Goal: Use online tool/utility: Utilize a website feature to perform a specific function

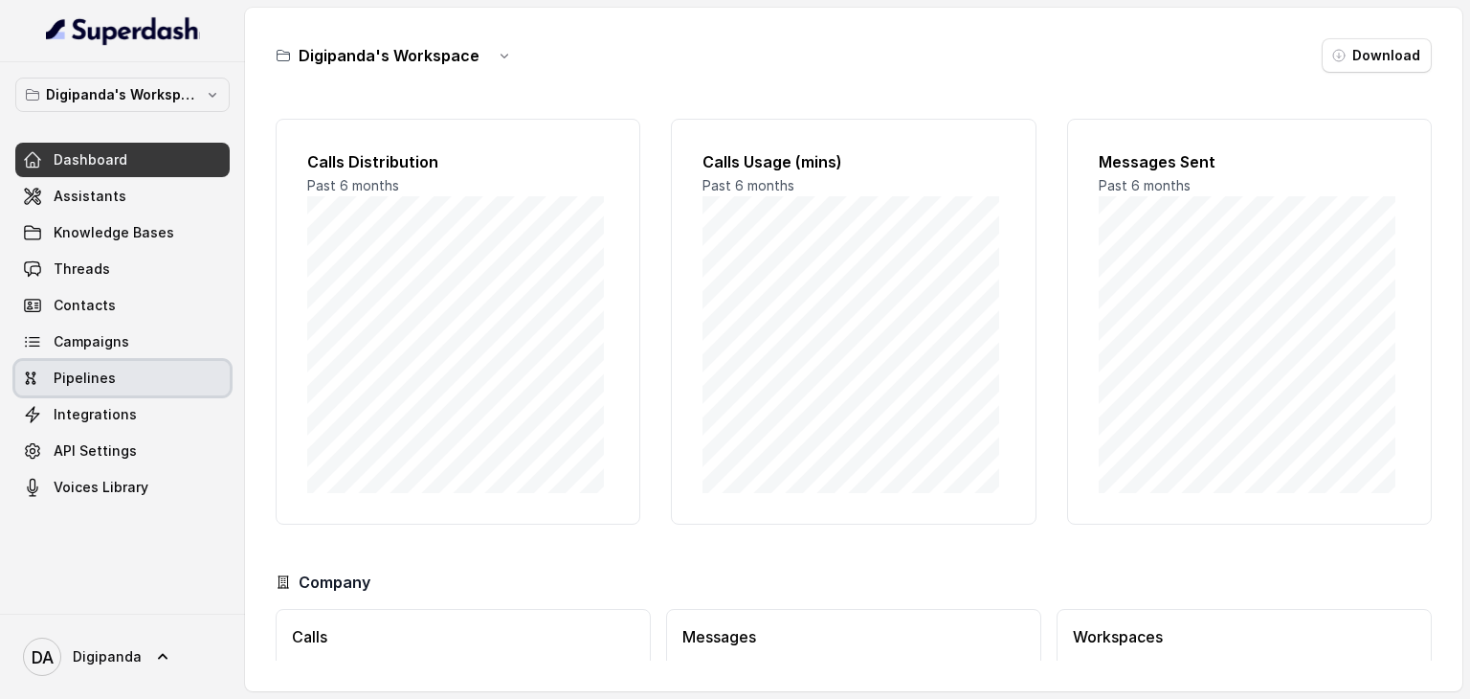
click at [145, 373] on link "Pipelines" at bounding box center [122, 378] width 214 height 34
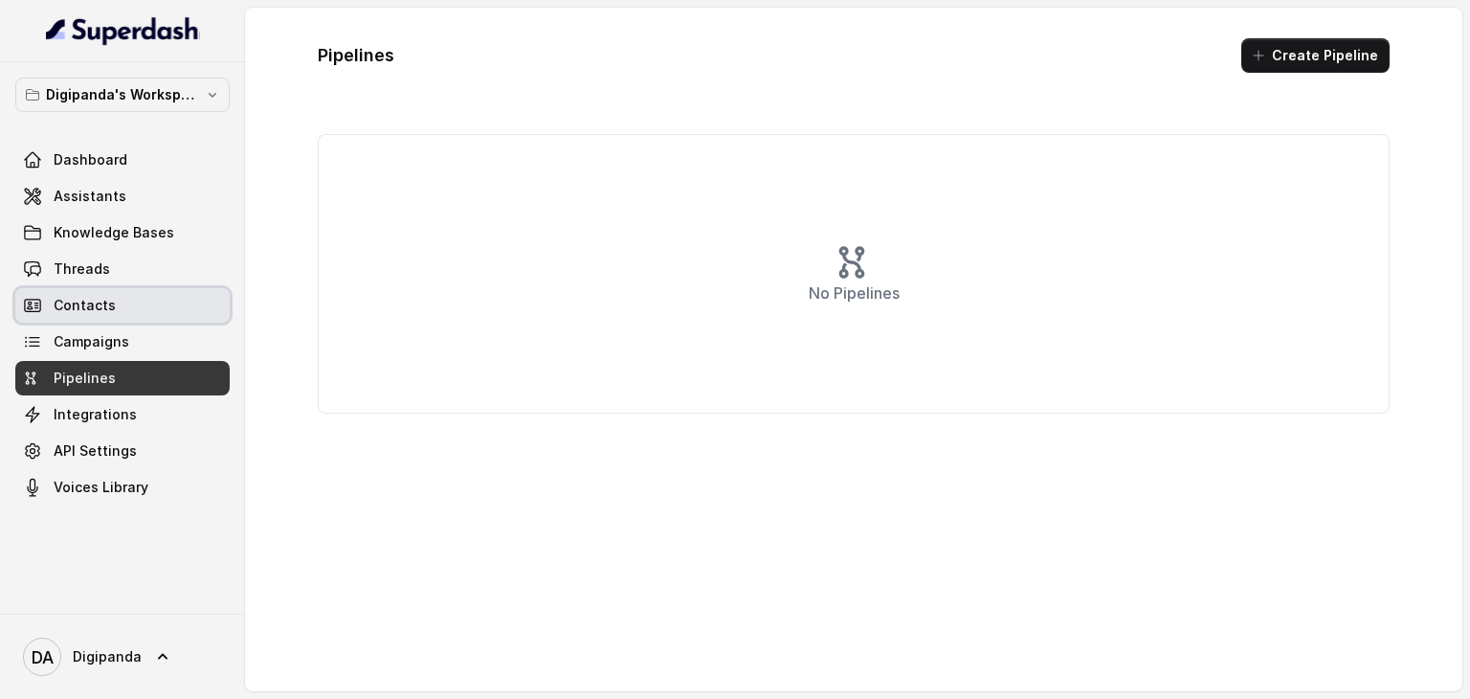
click at [98, 320] on link "Contacts" at bounding box center [122, 305] width 214 height 34
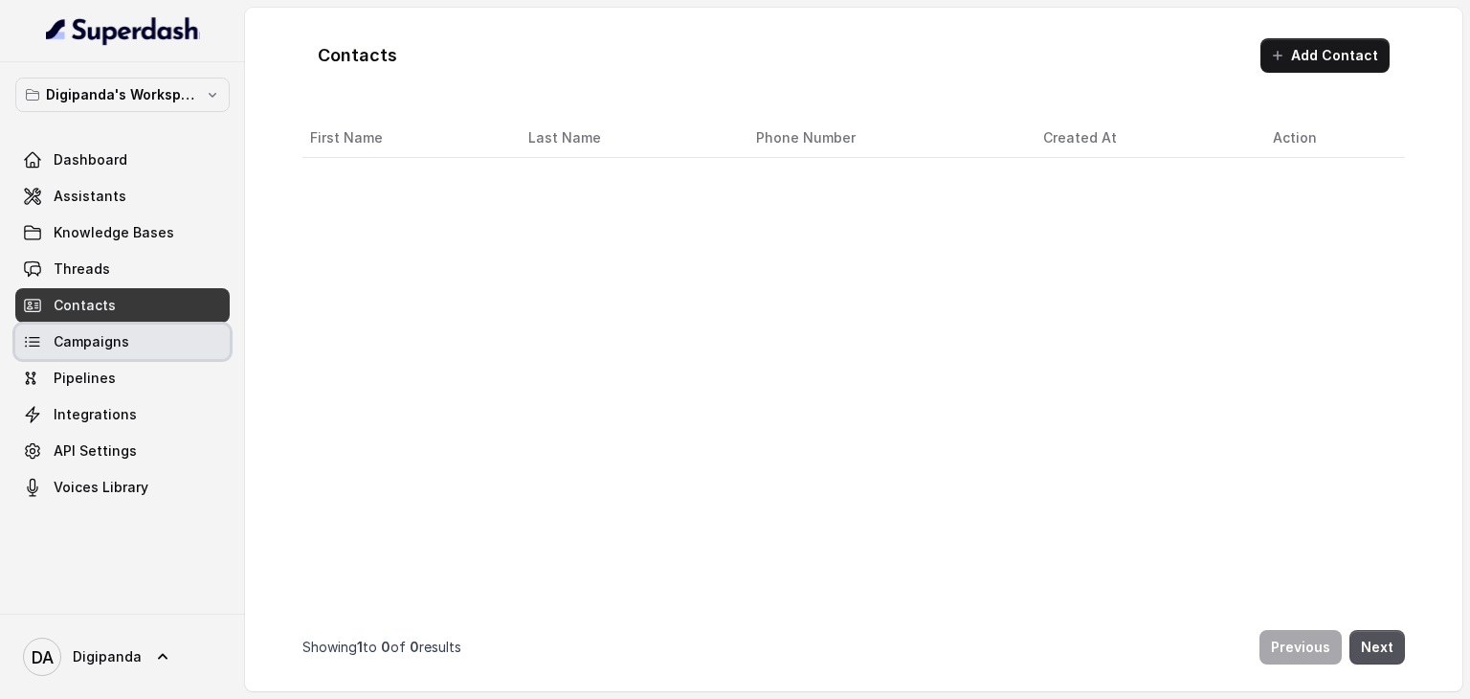
click at [97, 345] on span "Campaigns" at bounding box center [92, 341] width 76 height 19
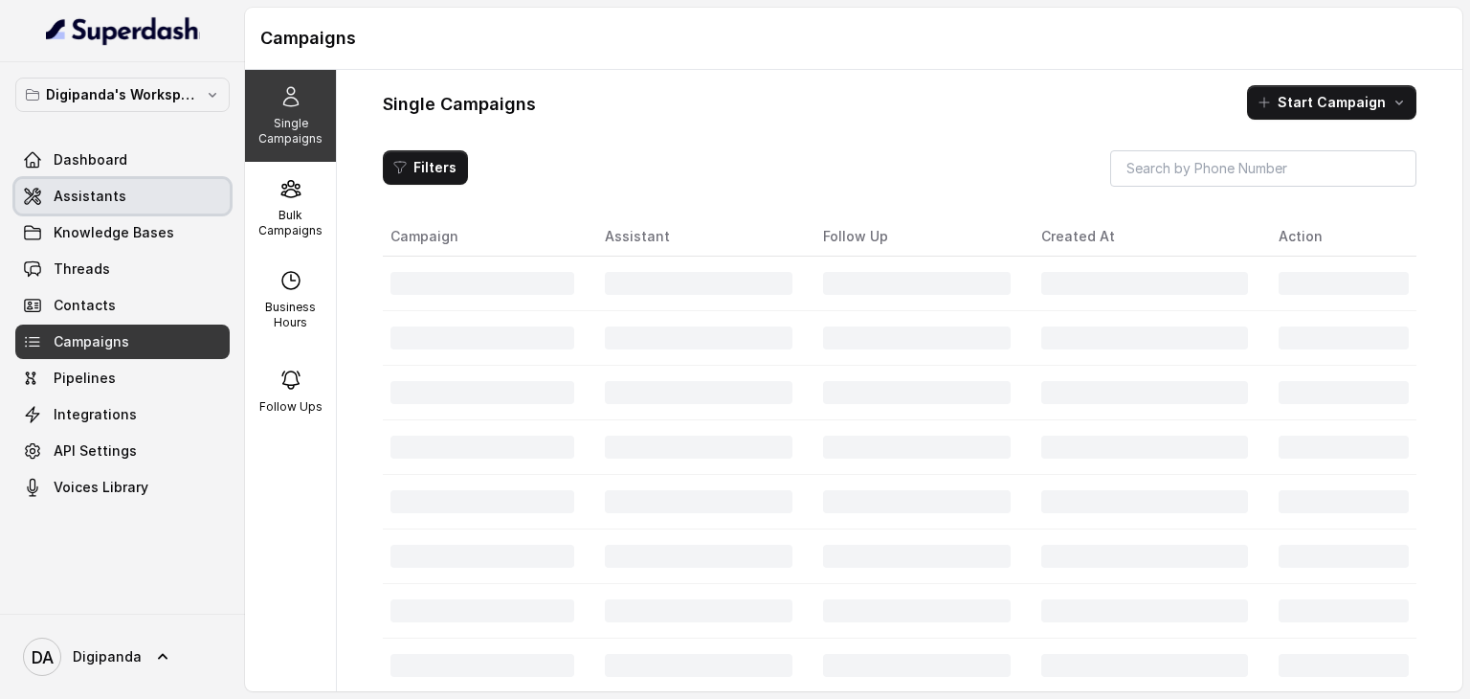
click at [84, 202] on span "Assistants" at bounding box center [90, 196] width 73 height 19
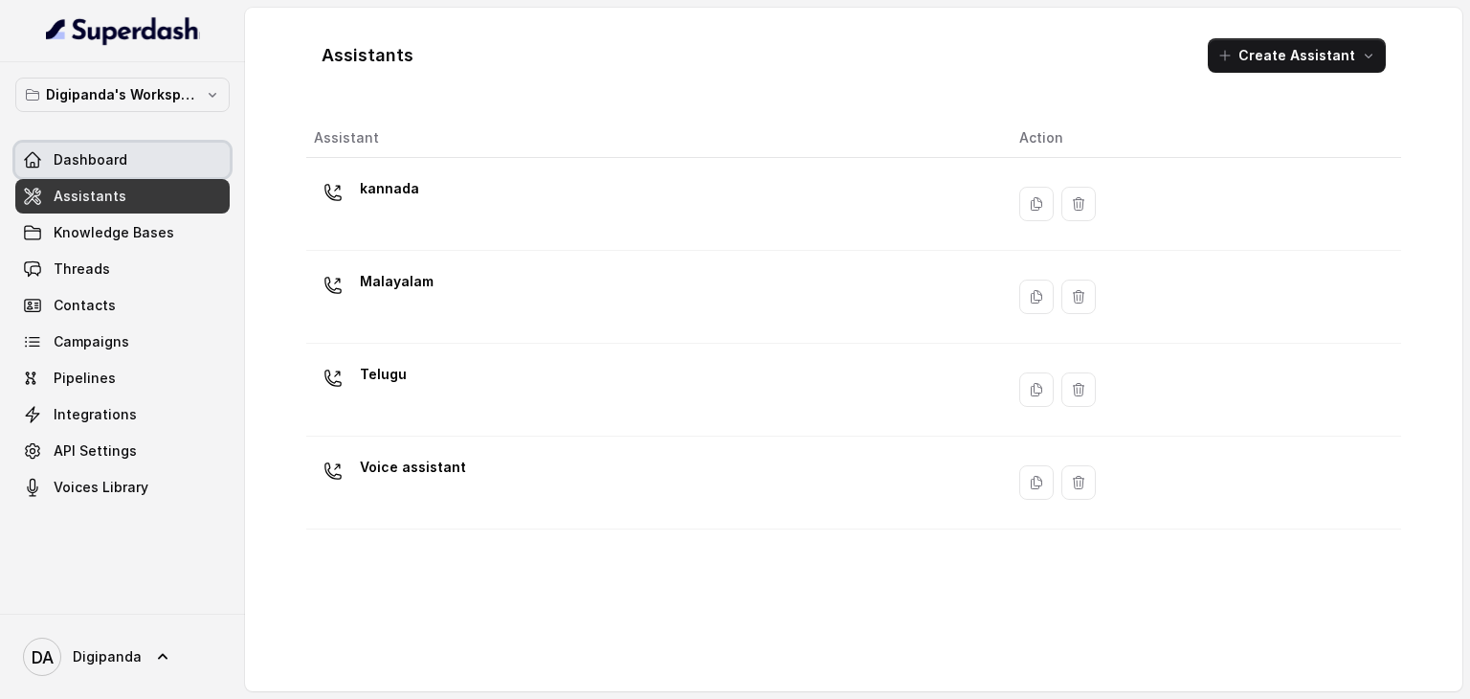
click at [77, 165] on span "Dashboard" at bounding box center [91, 159] width 74 height 19
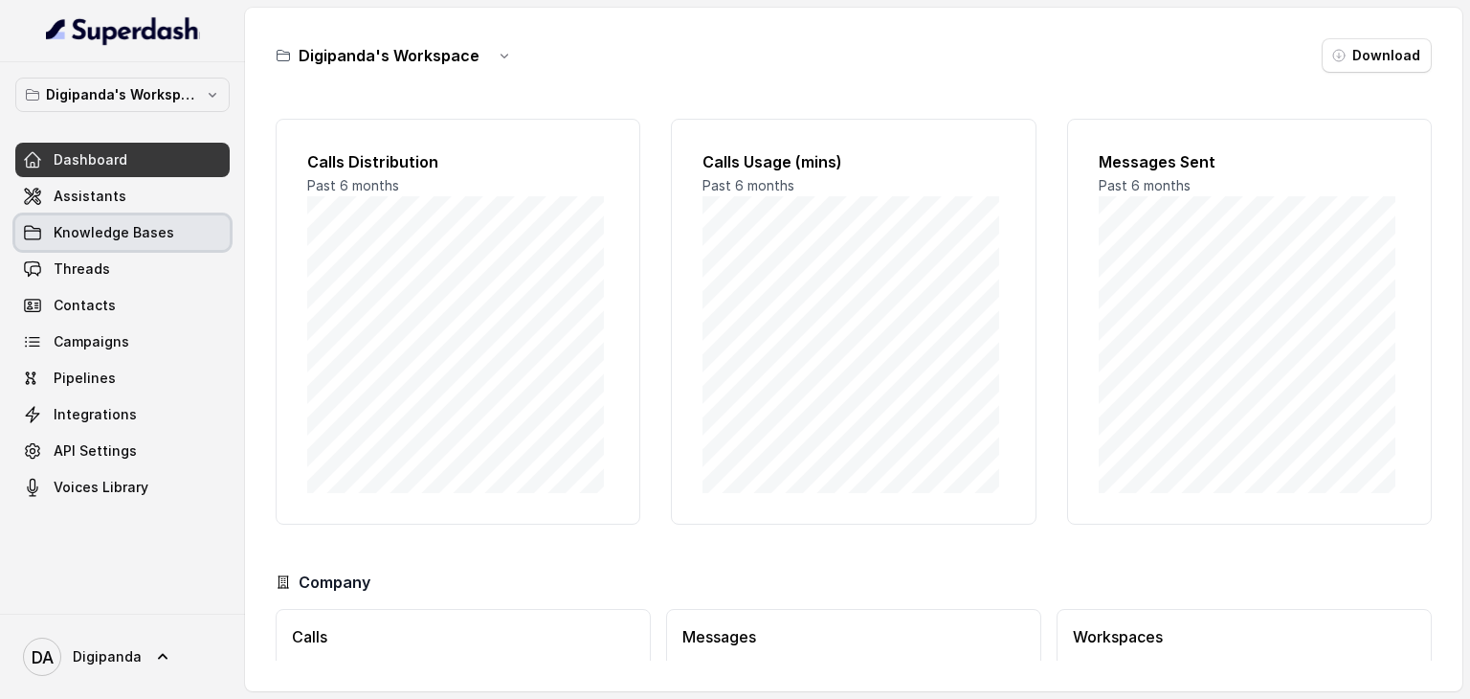
click at [123, 236] on span "Knowledge Bases" at bounding box center [114, 232] width 121 height 19
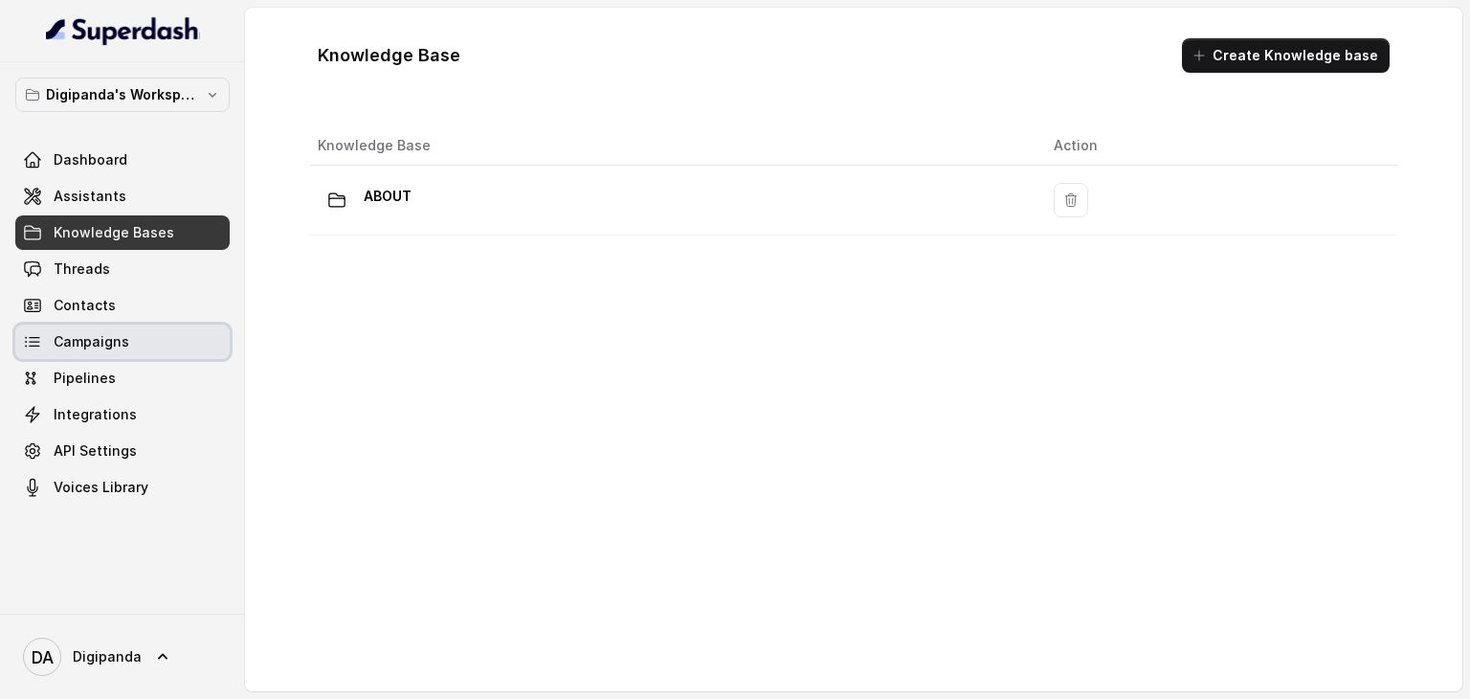
click at [137, 332] on link "Campaigns" at bounding box center [122, 341] width 214 height 34
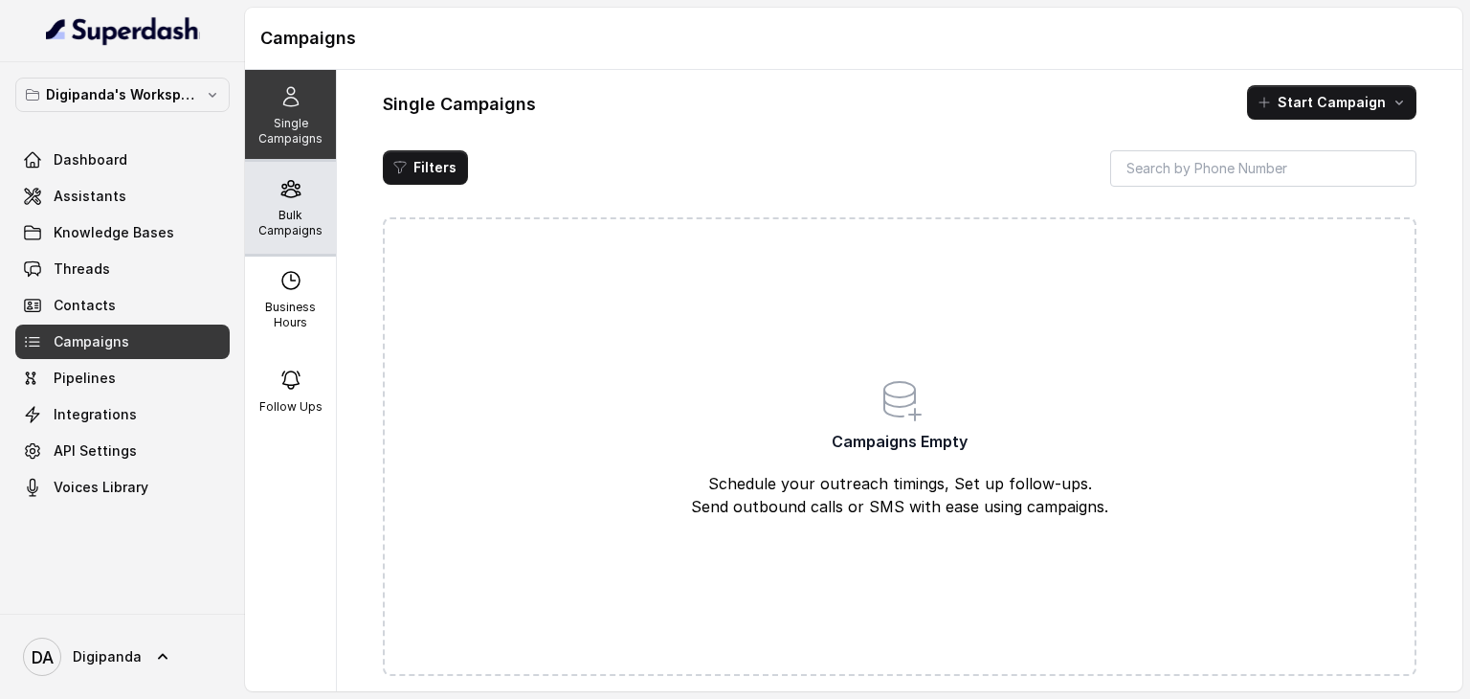
click at [266, 232] on p "Bulk Campaigns" at bounding box center [291, 223] width 76 height 31
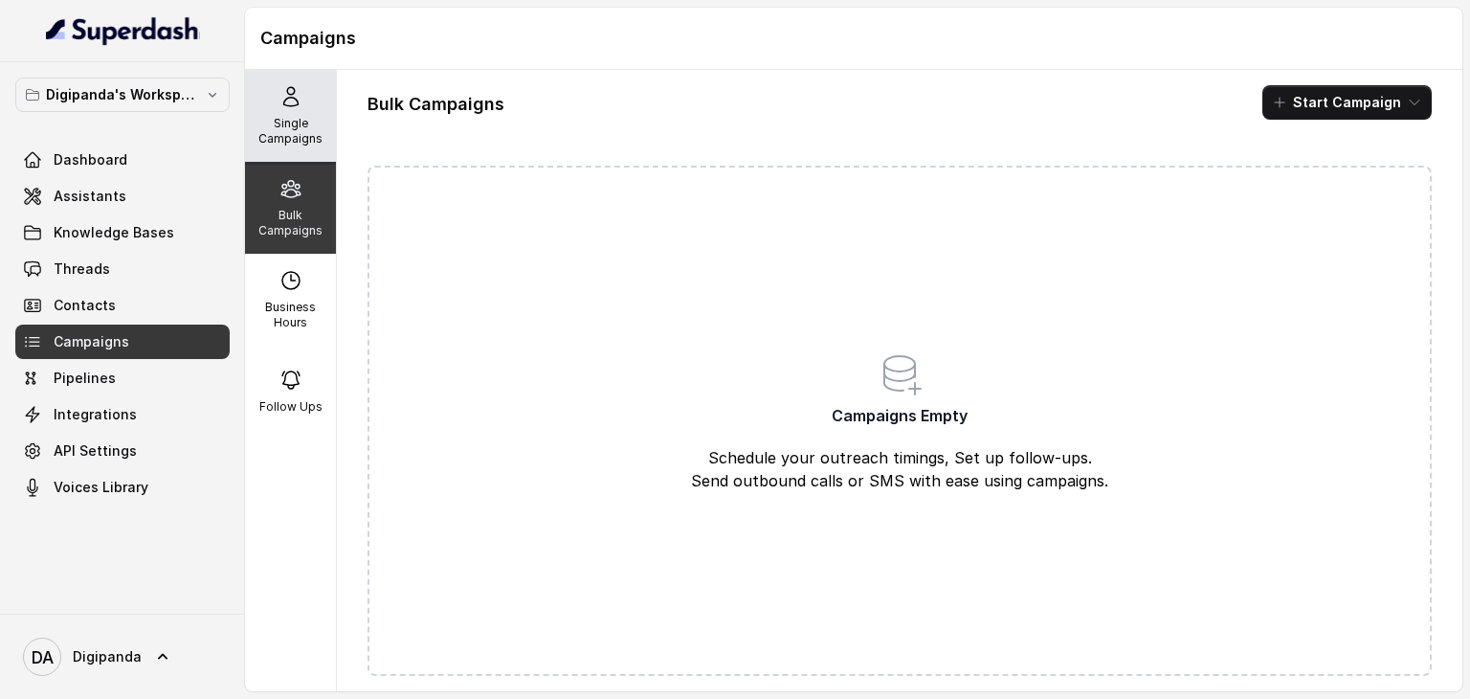
click at [279, 148] on div "Single Campaigns" at bounding box center [290, 116] width 91 height 92
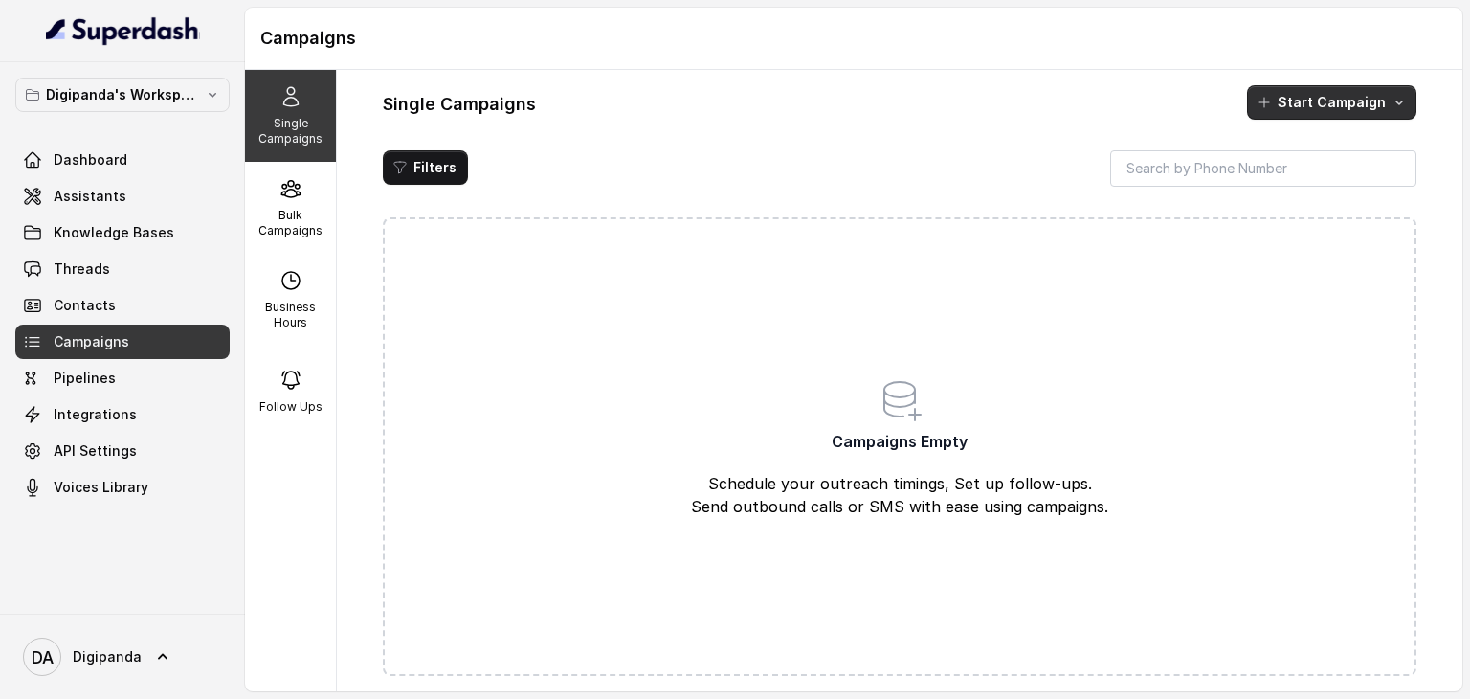
click at [1306, 104] on button "Start Campaign" at bounding box center [1331, 102] width 169 height 34
click at [113, 381] on main "Campaigns Single Campaigns Bulk Campaigns Business Hours Follow Ups Single Camp…" at bounding box center [735, 349] width 1470 height 699
click at [113, 381] on link "Pipelines" at bounding box center [122, 378] width 214 height 34
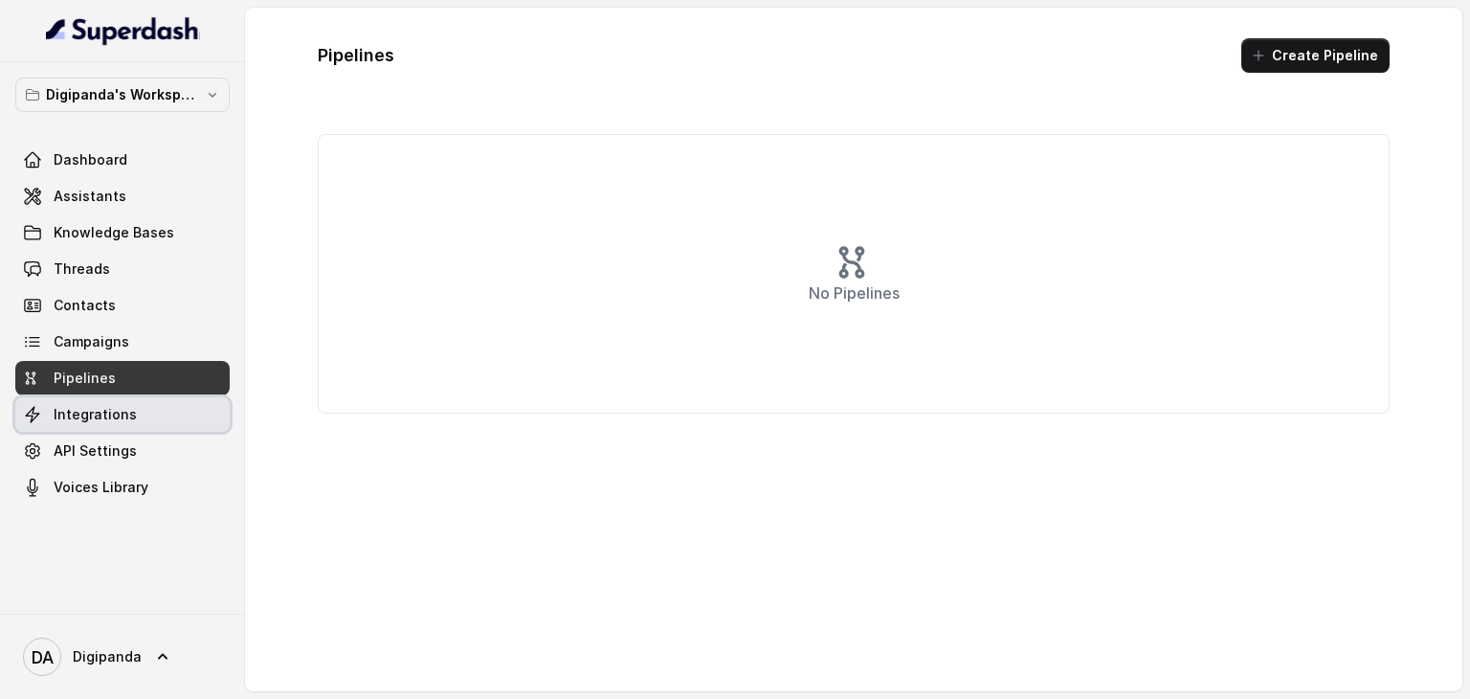
click at [168, 399] on link "Integrations" at bounding box center [122, 414] width 214 height 34
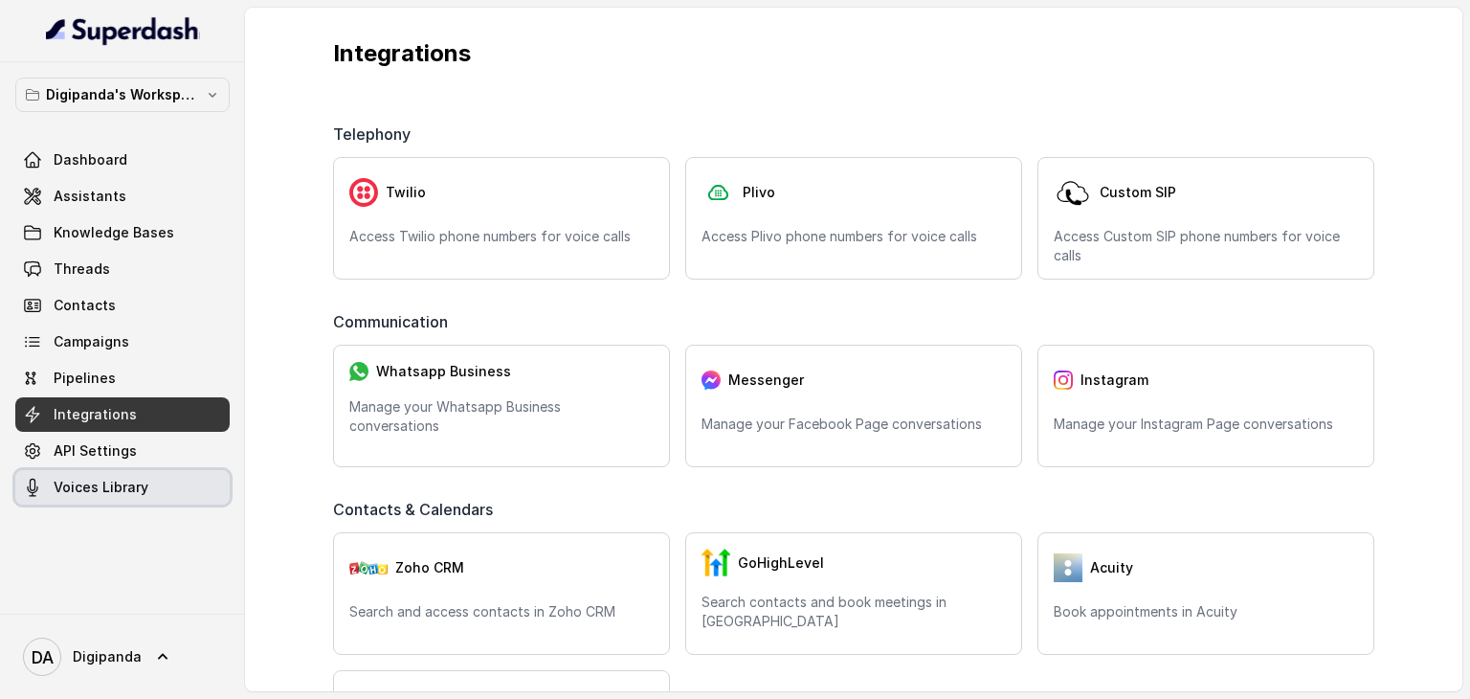
click at [111, 480] on span "Voices Library" at bounding box center [101, 487] width 95 height 19
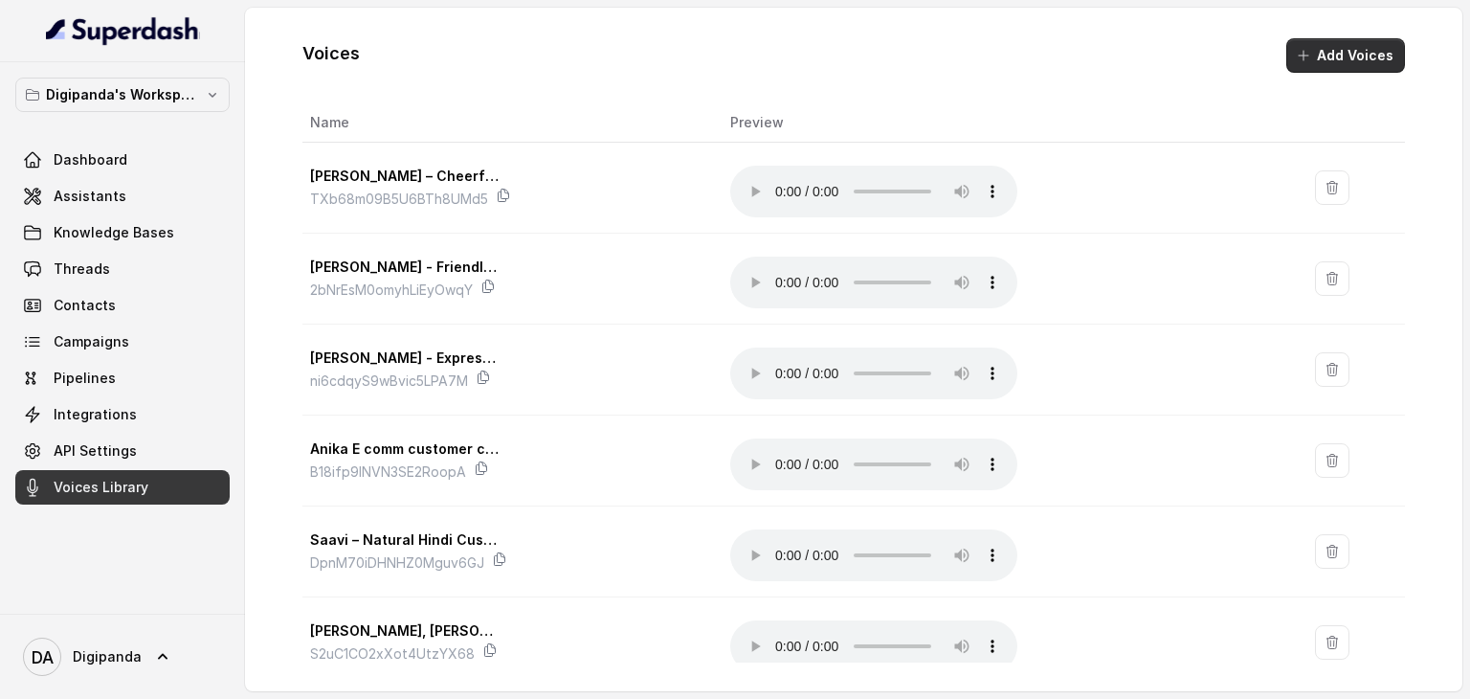
click at [1353, 60] on button "Add Voices" at bounding box center [1345, 55] width 119 height 34
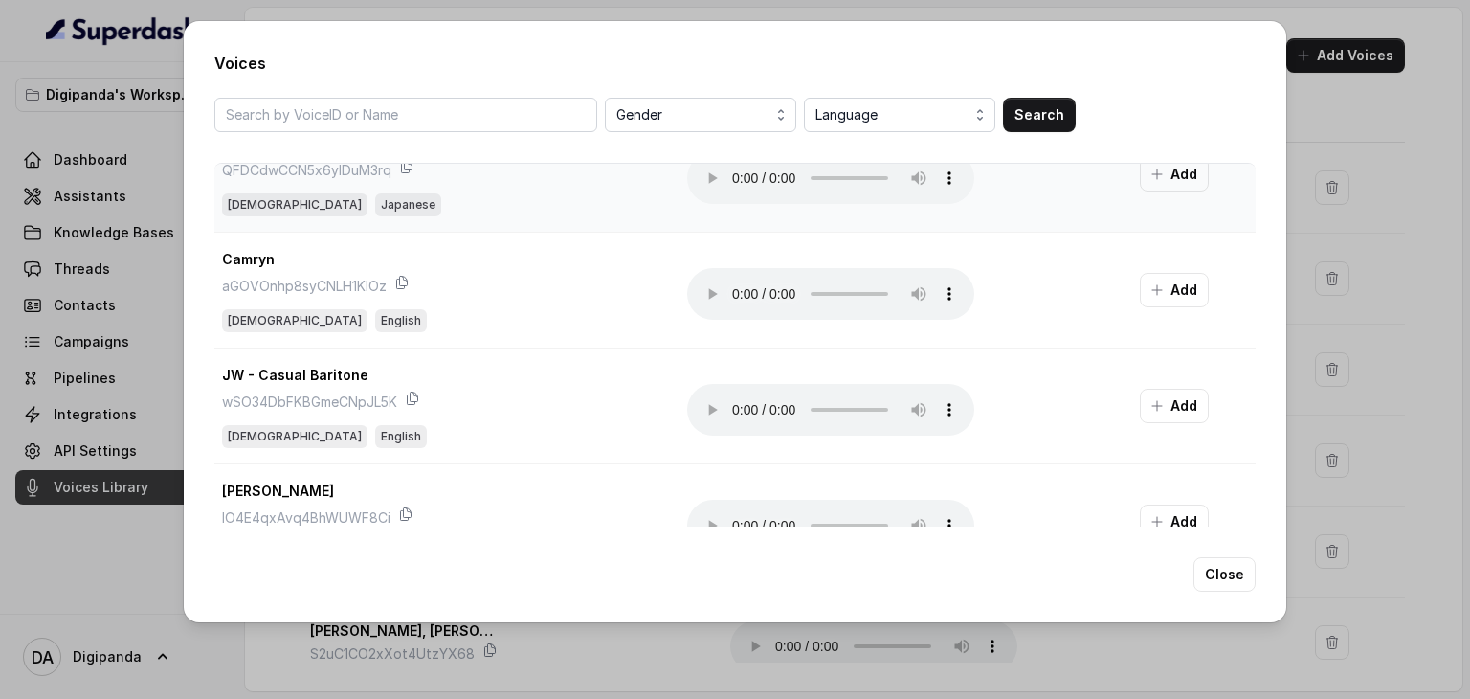
scroll to position [103, 0]
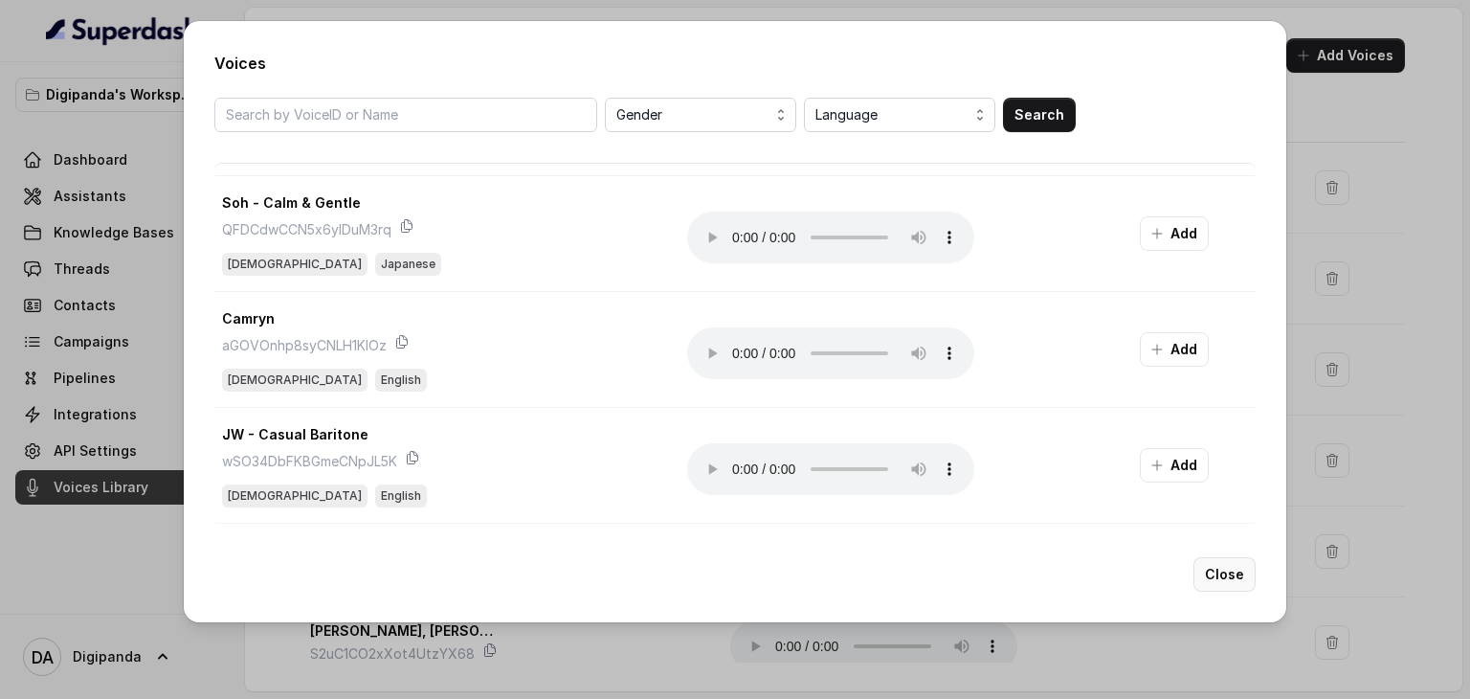
click at [1242, 567] on button "Close" at bounding box center [1225, 574] width 62 height 34
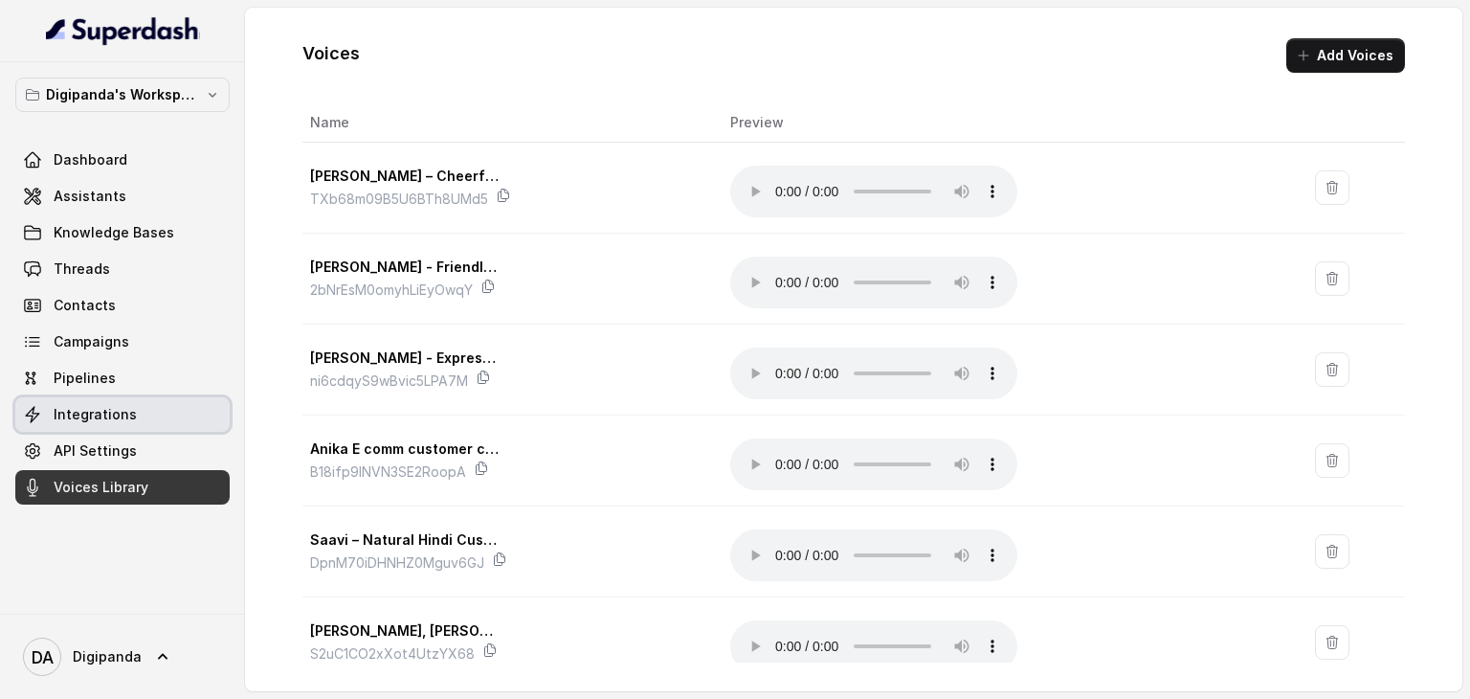
click at [148, 430] on link "Integrations" at bounding box center [122, 414] width 214 height 34
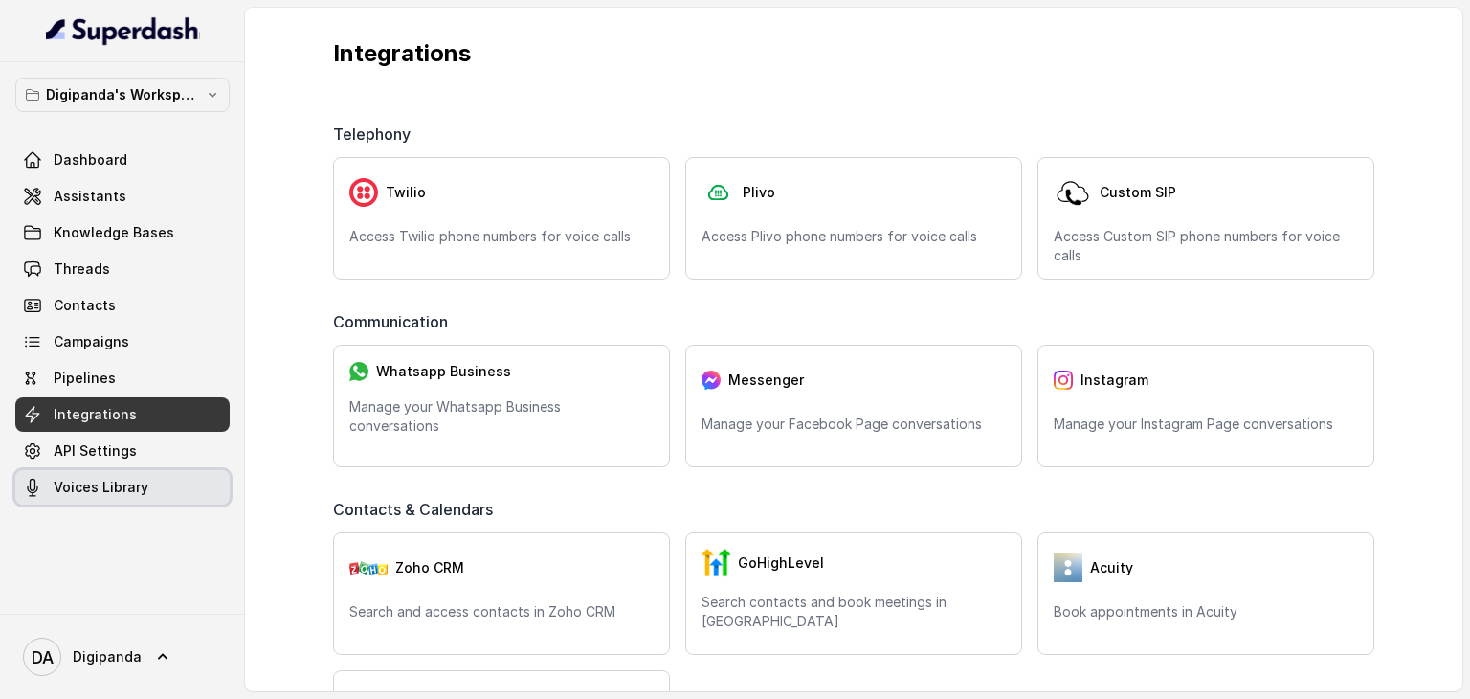
click at [109, 481] on span "Voices Library" at bounding box center [101, 487] width 95 height 19
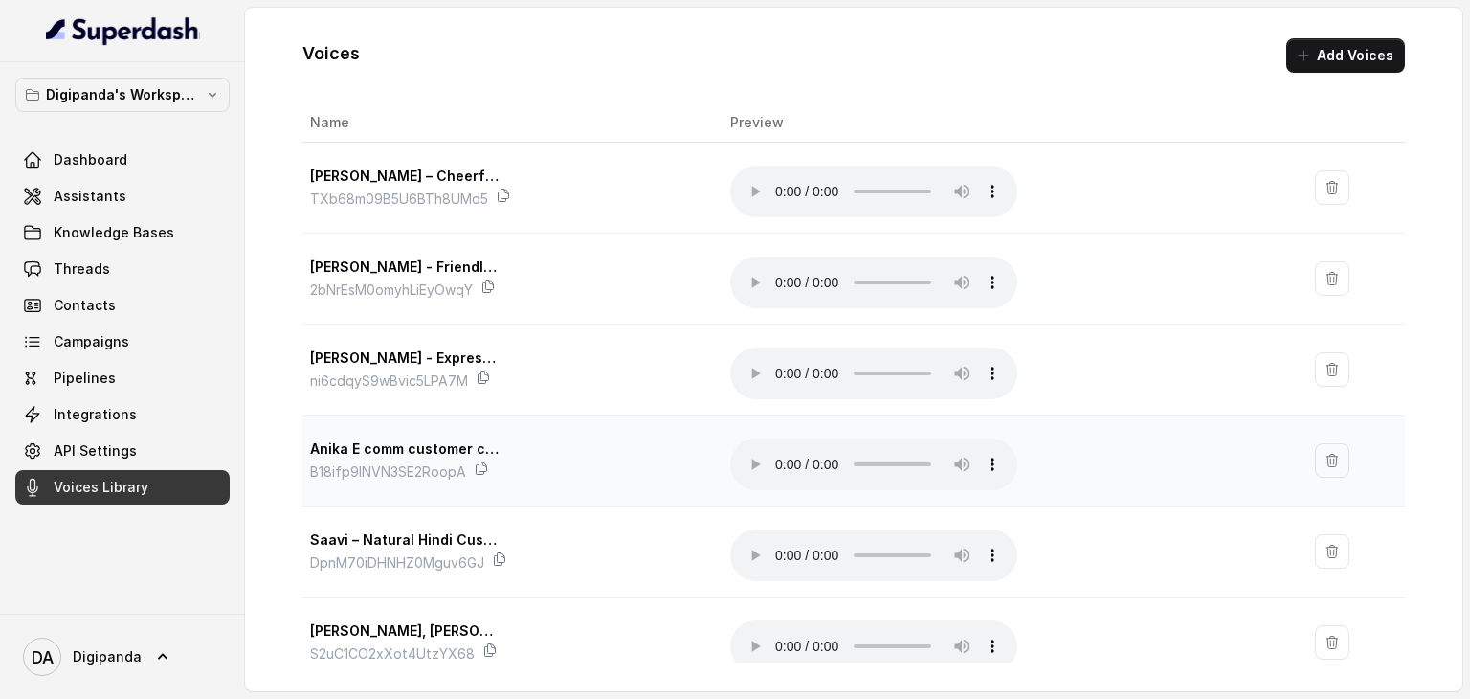
scroll to position [24, 0]
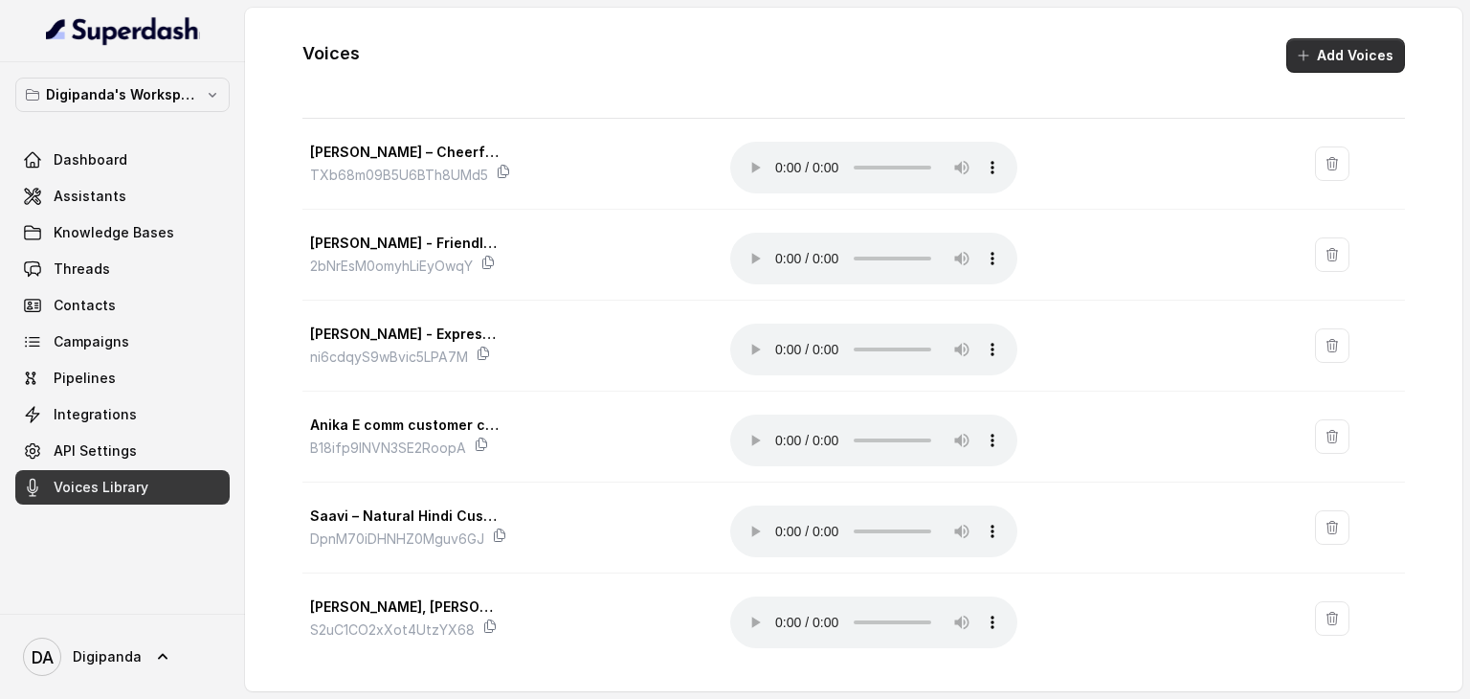
click at [1337, 60] on button "Add Voices" at bounding box center [1345, 55] width 119 height 34
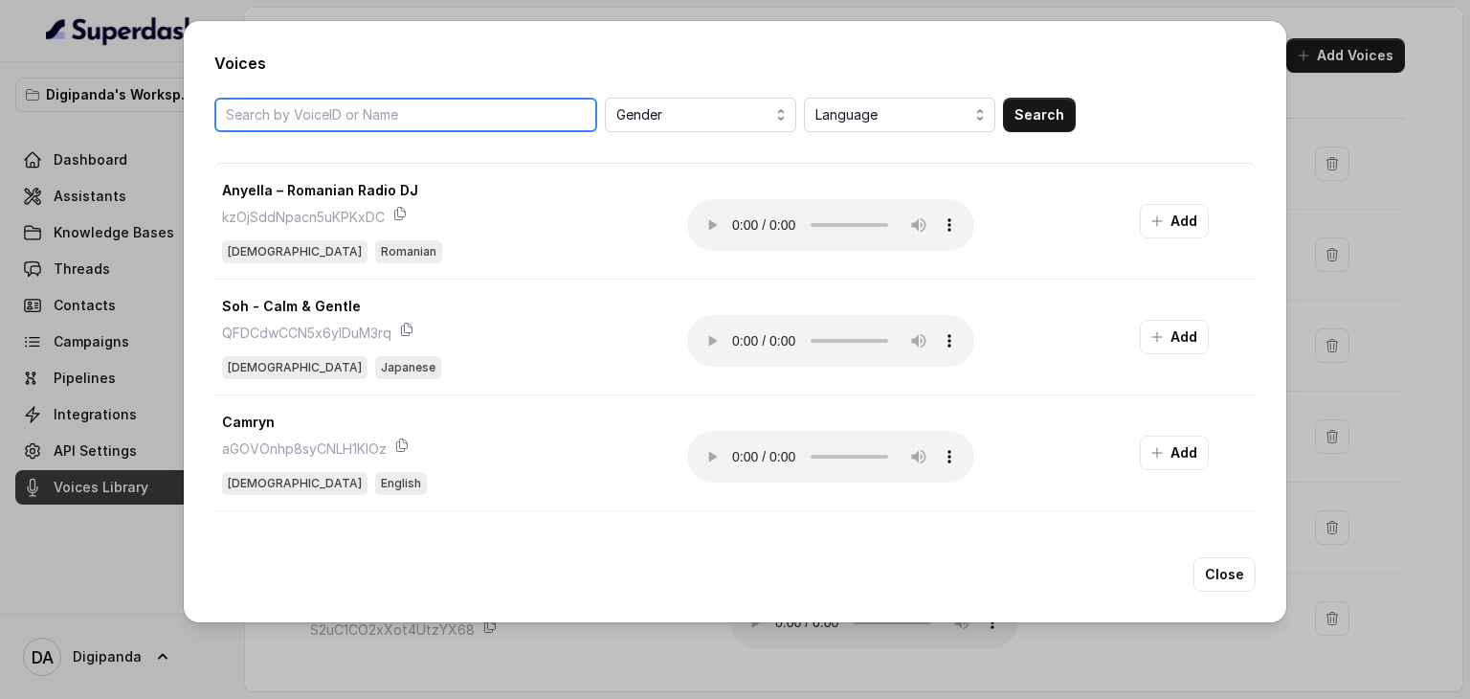
click at [284, 116] on input "search" at bounding box center [405, 115] width 383 height 34
type input "11labs"
drag, startPoint x: 267, startPoint y: 101, endPoint x: 189, endPoint y: 122, distance: 81.0
click at [189, 122] on div "Voices 11labs Gender Language Search Anyella – Romanian Radio DJ kzOjSddNpacn5u…" at bounding box center [735, 321] width 1103 height 601
click at [1219, 574] on button "Close" at bounding box center [1225, 574] width 62 height 34
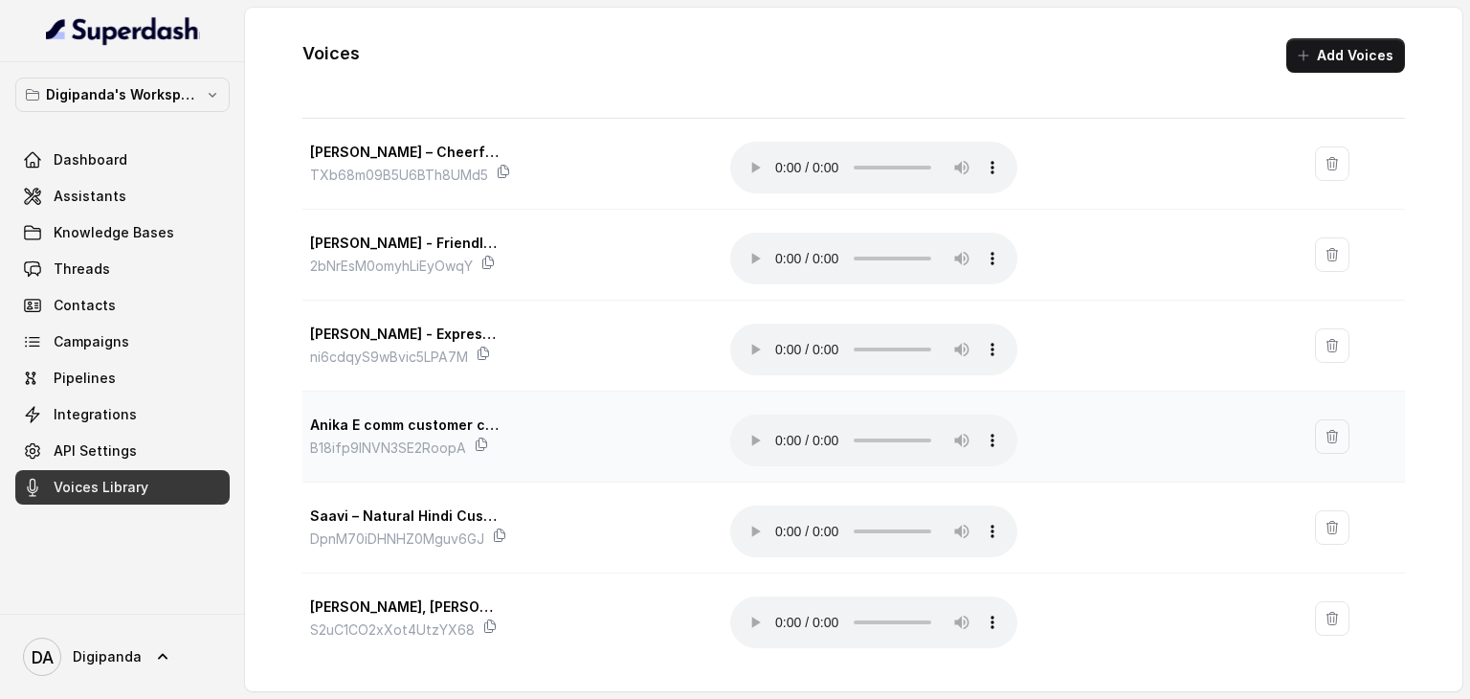
click at [502, 467] on td "Anika E comm customer care B18ifp9INVN3SE2RoopA" at bounding box center [508, 436] width 413 height 91
click at [504, 467] on td "Anika E comm customer care B18ifp9INVN3SE2RoopA" at bounding box center [508, 436] width 413 height 91
click at [509, 467] on td "Anika E comm customer care B18ifp9INVN3SE2RoopA" at bounding box center [508, 436] width 413 height 91
